Goal: Transaction & Acquisition: Obtain resource

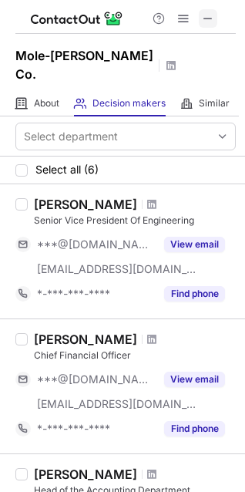
click at [210, 14] on span at bounding box center [208, 18] width 12 height 12
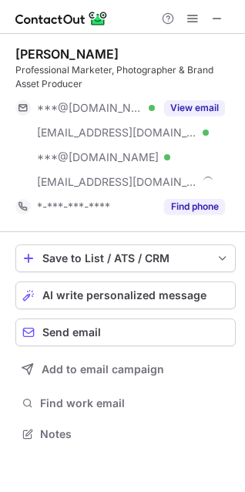
scroll to position [423, 245]
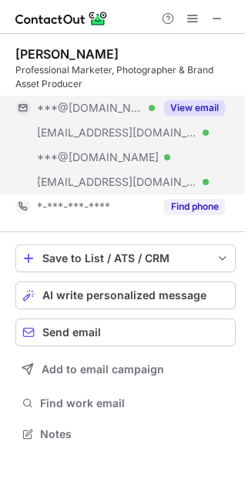
click at [200, 108] on button "View email" at bounding box center [194, 107] width 61 height 15
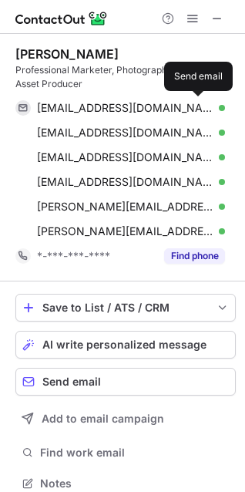
scroll to position [472, 234]
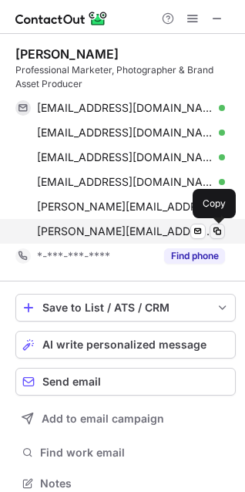
click at [211, 230] on span at bounding box center [217, 231] width 12 height 12
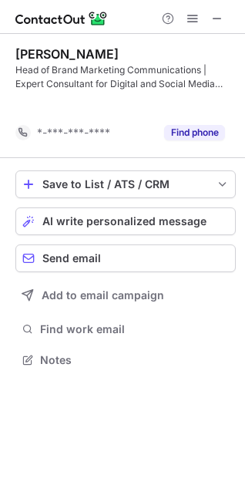
scroll to position [324, 245]
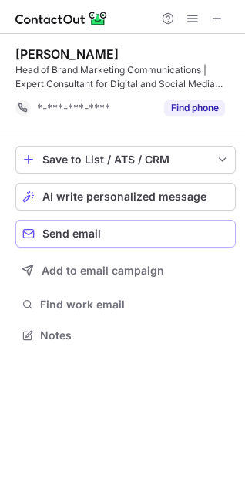
click at [91, 240] on button "Send email" at bounding box center [125, 234] width 220 height 28
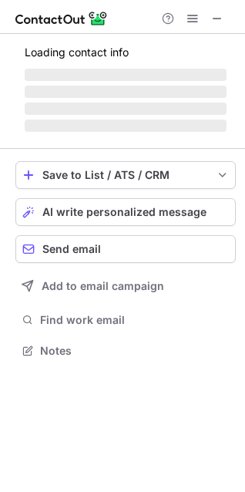
scroll to position [335, 245]
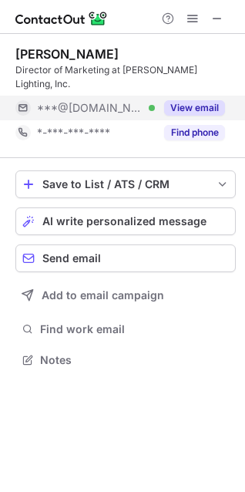
click at [195, 100] on button "View email" at bounding box center [194, 107] width 61 height 15
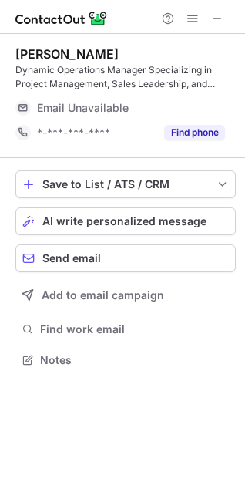
scroll to position [349, 245]
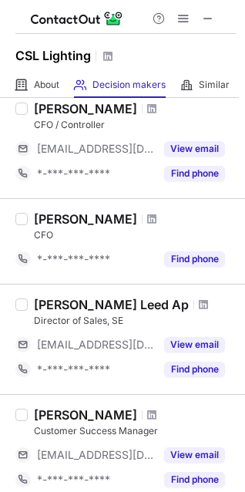
scroll to position [636, 0]
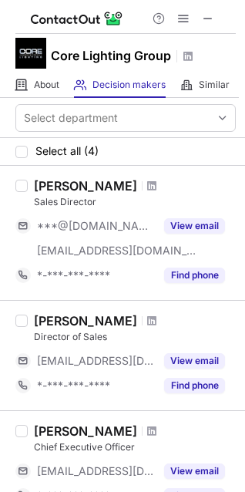
click at [73, 325] on div "David Doust" at bounding box center [85, 320] width 103 height 15
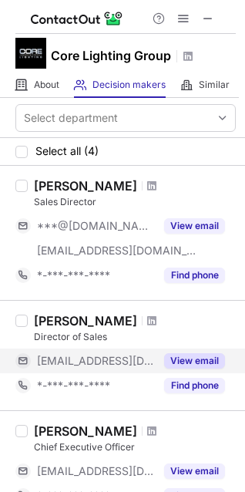
click at [181, 358] on button "View email" at bounding box center [194, 360] width 61 height 15
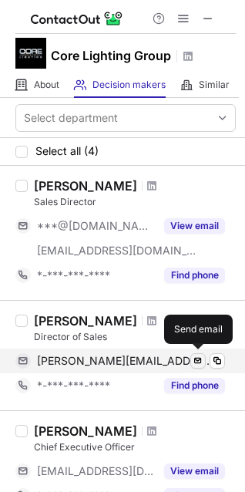
click at [202, 363] on span at bounding box center [198, 360] width 12 height 12
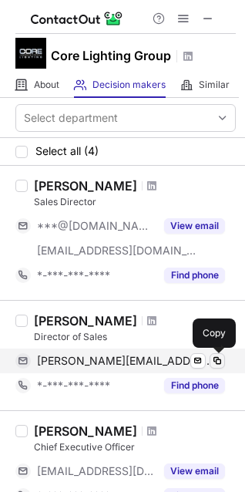
click at [216, 364] on span at bounding box center [217, 360] width 12 height 12
